Goal: Task Accomplishment & Management: Manage account settings

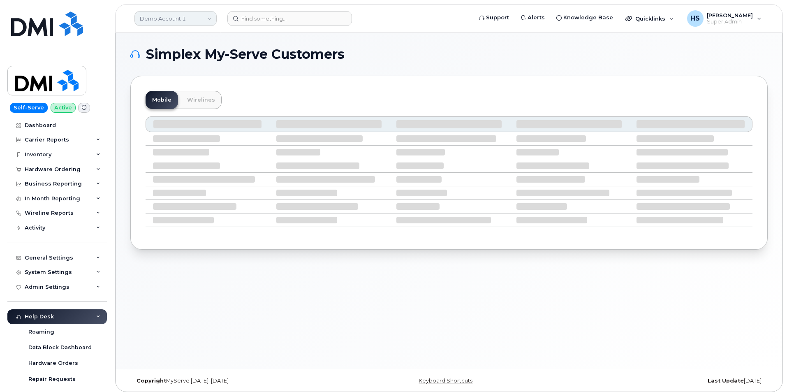
click at [137, 16] on link "Demo Account 1" at bounding box center [175, 18] width 82 height 15
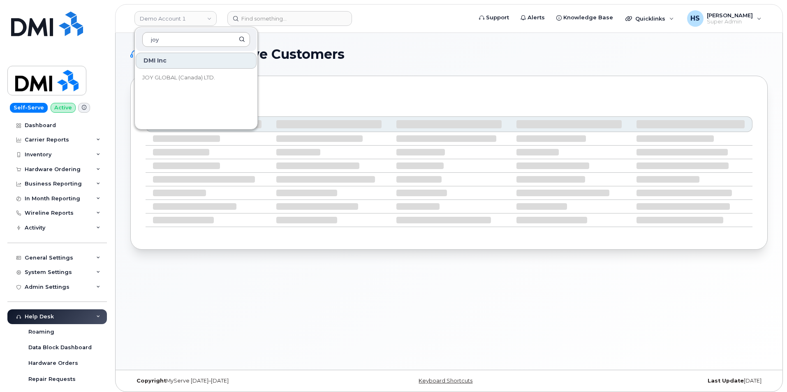
type input "joy"
click at [194, 75] on span "JOY GLOBAL (Canada) LTD." at bounding box center [178, 78] width 73 height 8
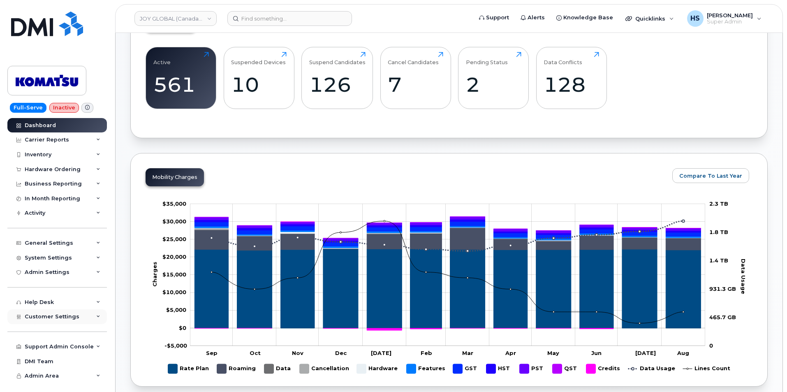
scroll to position [288, 0]
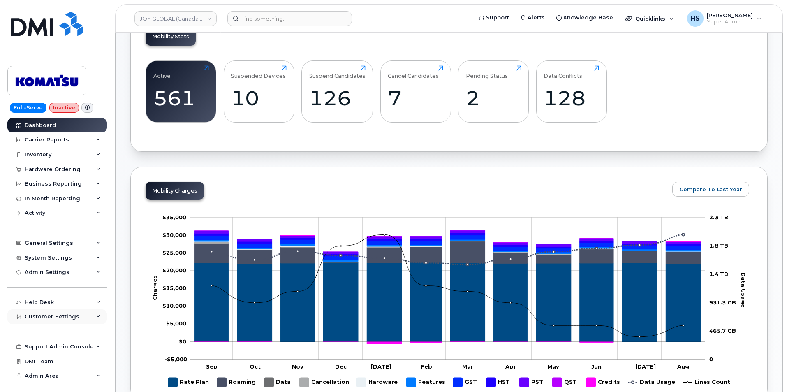
click at [55, 316] on span "Customer Settings" at bounding box center [52, 316] width 55 height 6
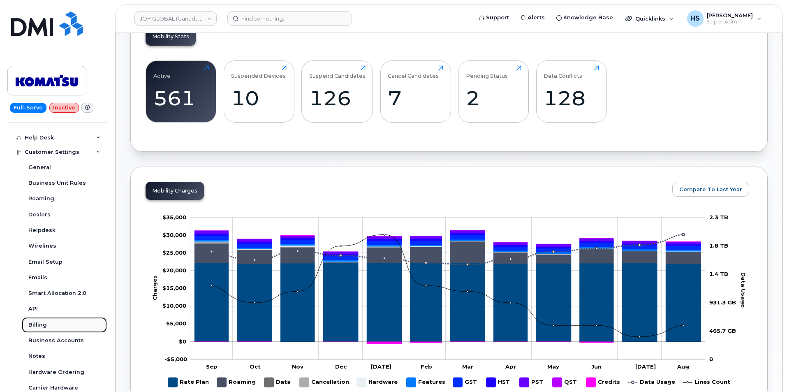
click at [34, 323] on div "Billing" at bounding box center [37, 324] width 18 height 7
click at [39, 326] on div "Billing" at bounding box center [37, 324] width 18 height 7
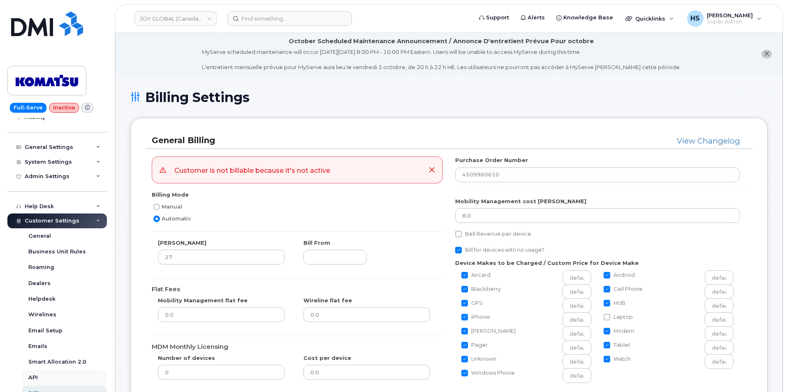
scroll to position [123, 0]
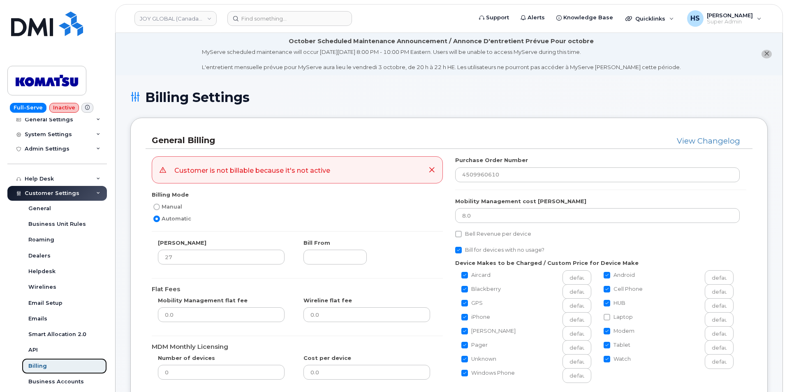
click at [39, 363] on div "Billing" at bounding box center [37, 365] width 18 height 7
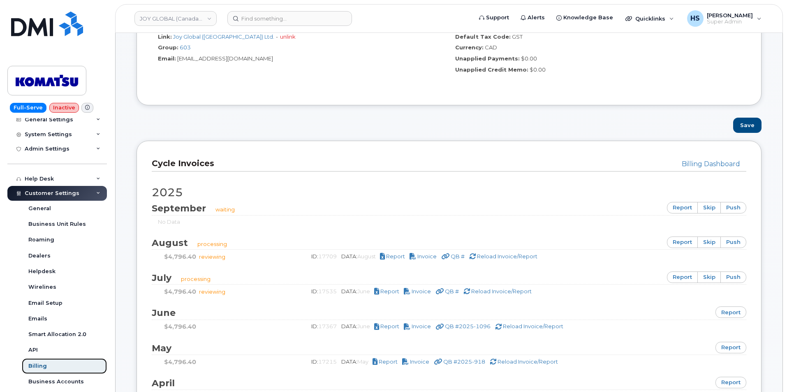
scroll to position [534, 0]
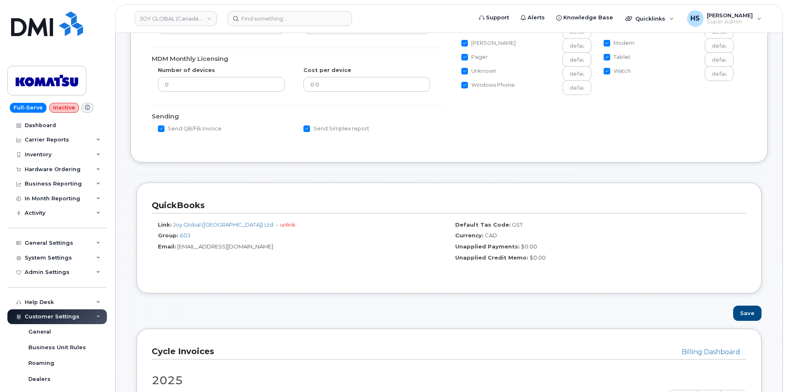
scroll to position [575, 0]
